Goal: Task Accomplishment & Management: Use online tool/utility

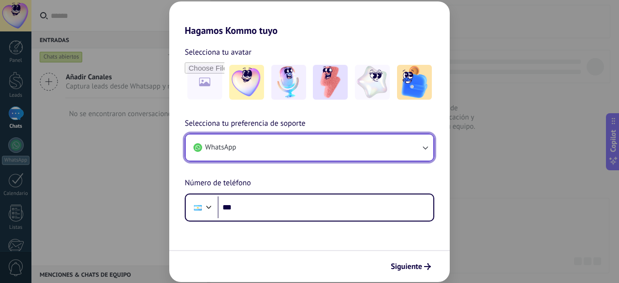
click at [430, 148] on button "WhatsApp" at bounding box center [309, 147] width 247 height 26
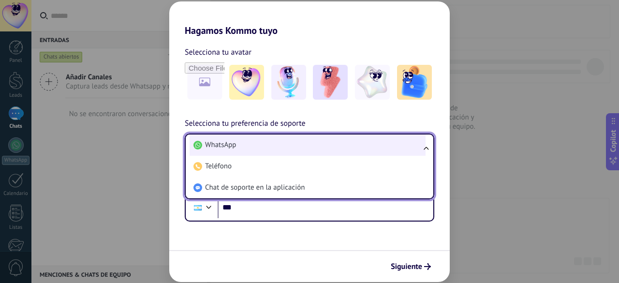
click at [366, 154] on li "WhatsApp" at bounding box center [307, 144] width 236 height 21
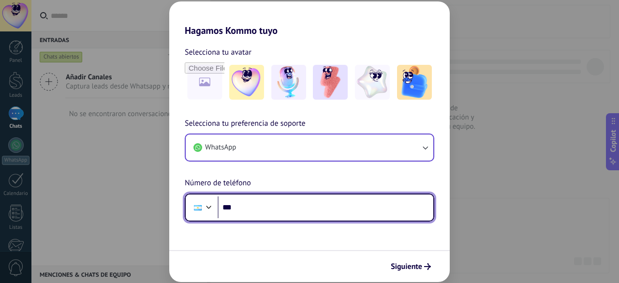
click at [285, 211] on input "***" at bounding box center [325, 207] width 216 height 22
click at [260, 203] on input "***" at bounding box center [325, 207] width 216 height 22
type input "**********"
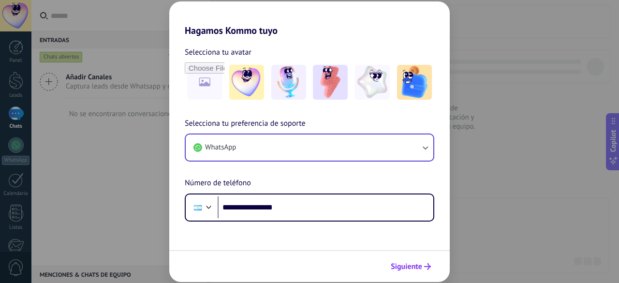
click at [420, 265] on span "Siguiente" at bounding box center [406, 266] width 31 height 7
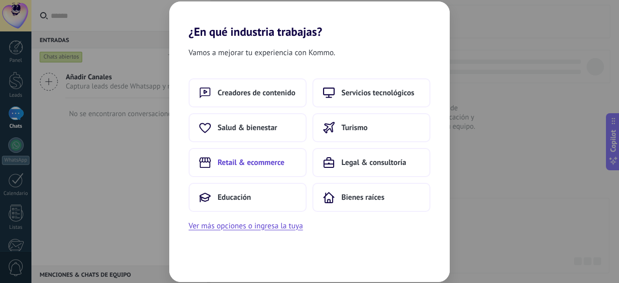
click at [268, 165] on span "Retail & ecommerce" at bounding box center [250, 163] width 67 height 10
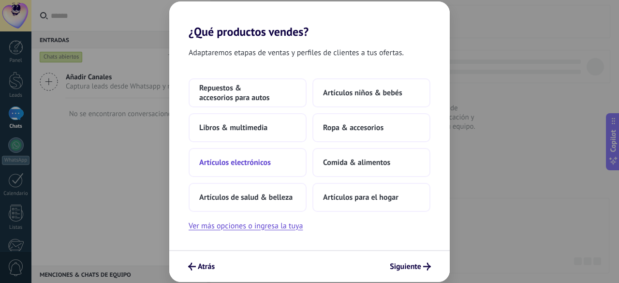
click at [253, 167] on span "Artículos electrónicos" at bounding box center [235, 163] width 72 height 10
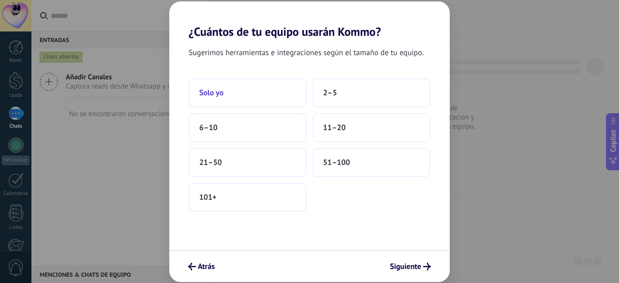
click at [228, 97] on button "Solo yo" at bounding box center [247, 92] width 118 height 29
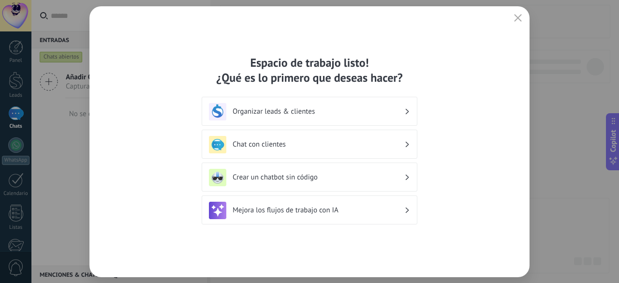
click at [316, 117] on div "Organizar leads & clientes" at bounding box center [309, 111] width 201 height 17
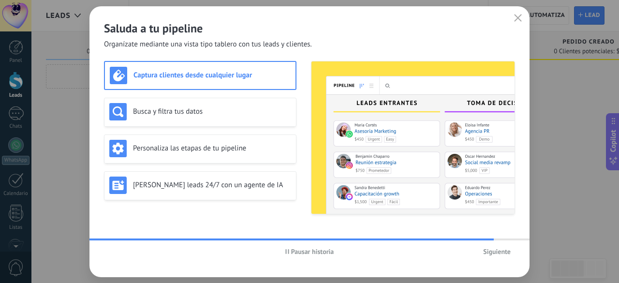
click at [213, 79] on h3 "Captura clientes desde cualquier lugar" at bounding box center [211, 75] width 157 height 9
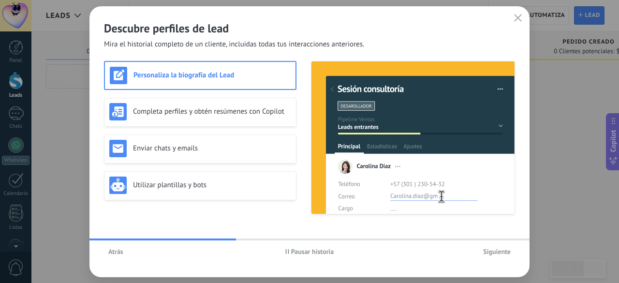
click at [115, 248] on span "Atrás" at bounding box center [115, 251] width 15 height 7
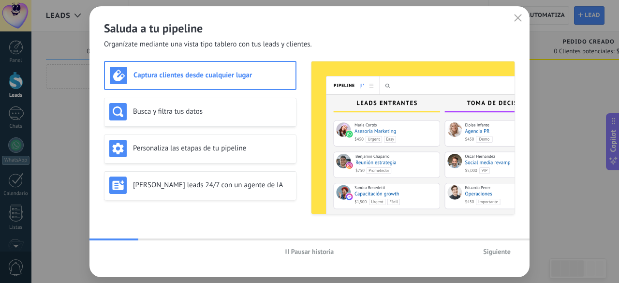
click at [305, 251] on span "Pausar historia" at bounding box center [312, 251] width 43 height 7
click at [185, 114] on h3 "Busca y filtra tus datos" at bounding box center [212, 111] width 158 height 9
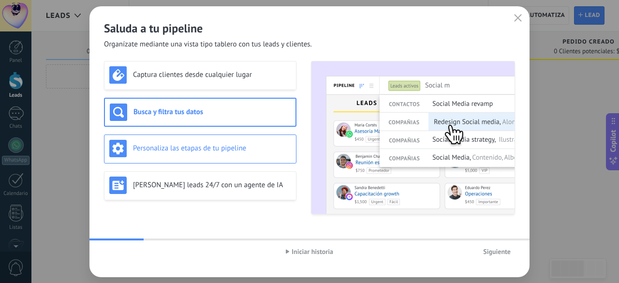
click at [212, 146] on h3 "Personaliza las etapas de tu pipeline" at bounding box center [212, 148] width 158 height 9
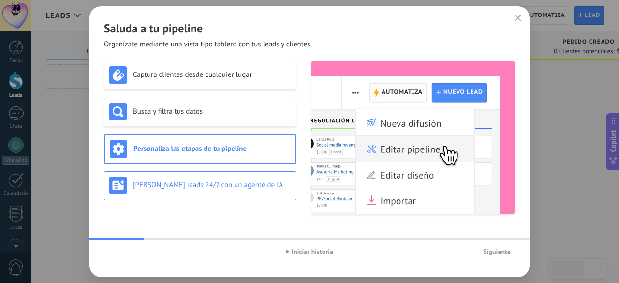
click at [199, 184] on h3 "[PERSON_NAME] leads 24/7 con un agente de IA" at bounding box center [212, 184] width 158 height 9
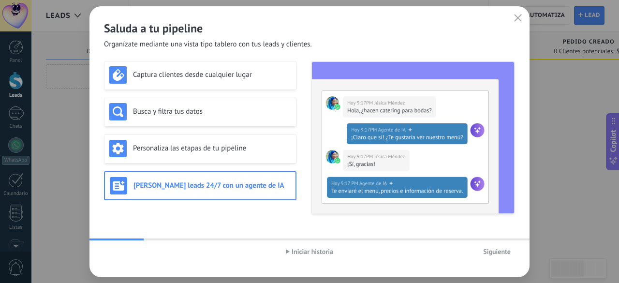
click at [500, 251] on span "Siguiente" at bounding box center [497, 251] width 28 height 7
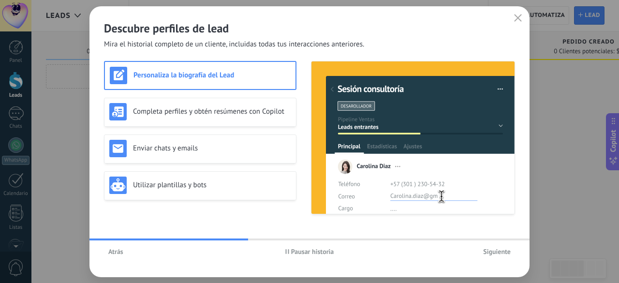
click at [307, 250] on span "Pausar historia" at bounding box center [312, 251] width 43 height 7
click at [189, 110] on h3 "Completa perfiles y obtén resúmenes con Copilot" at bounding box center [212, 111] width 158 height 9
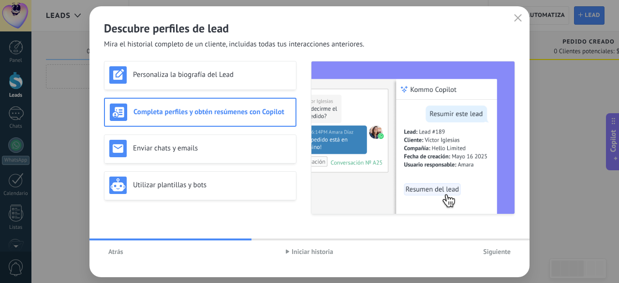
click at [189, 110] on h3 "Completa perfiles y obtén resúmenes con Copilot" at bounding box center [211, 111] width 157 height 9
click at [188, 138] on div "Enviar chats y emails" at bounding box center [200, 148] width 192 height 29
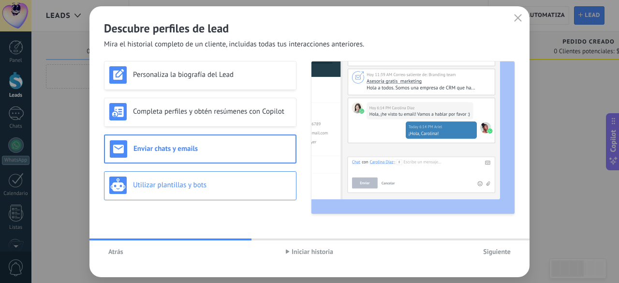
click at [172, 177] on div "Utilizar plantillas y bots" at bounding box center [200, 184] width 182 height 17
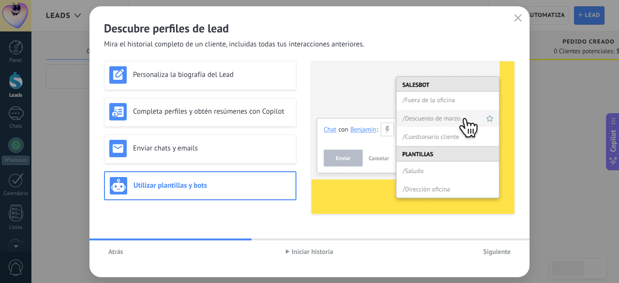
click at [494, 251] on span "Siguiente" at bounding box center [497, 251] width 28 height 7
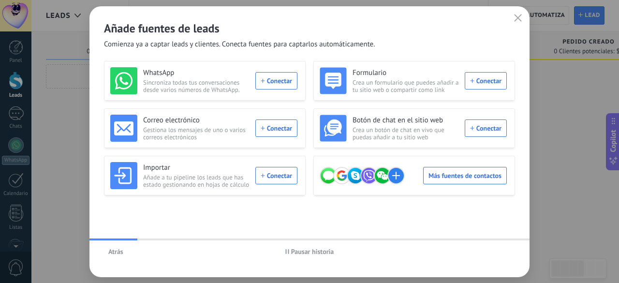
click at [317, 249] on span "Pausar historia" at bounding box center [312, 251] width 43 height 7
click at [316, 252] on span "Iniciar historia" at bounding box center [312, 251] width 42 height 7
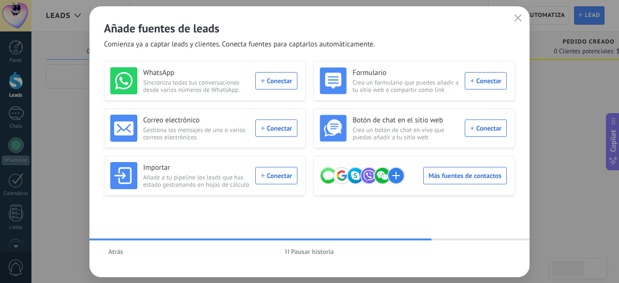
click at [316, 252] on span "Pausar historia" at bounding box center [312, 251] width 43 height 7
click at [316, 252] on span "Iniciar historia" at bounding box center [312, 251] width 42 height 7
